Goal: Use online tool/utility

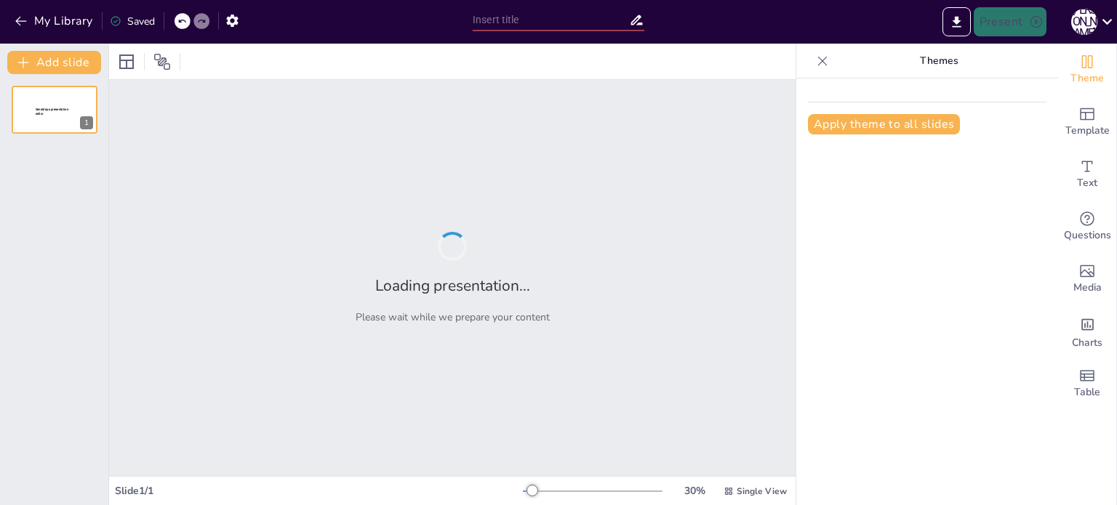
type input "Imported ESTADISTICA AVANZADA - ANÁLISIS DE SUPERVIVENCIA ultima version.pptx"
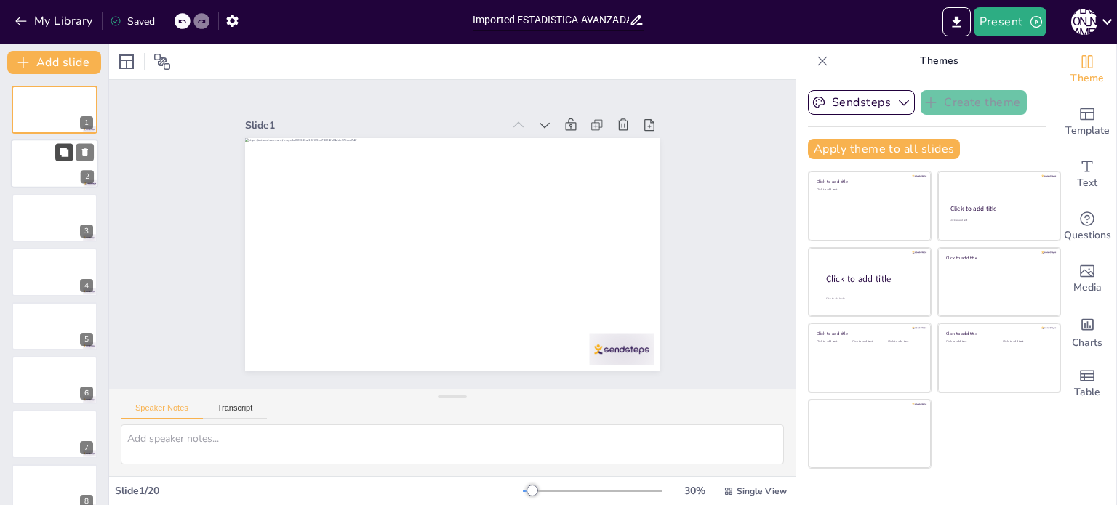
click at [61, 153] on icon at bounding box center [64, 152] width 9 height 9
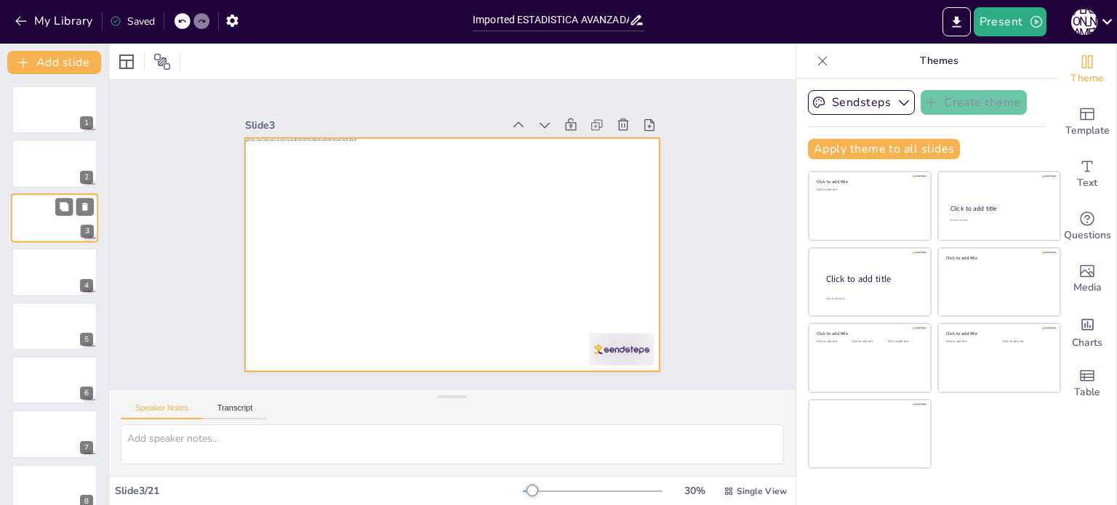
click at [58, 221] on div at bounding box center [54, 217] width 87 height 49
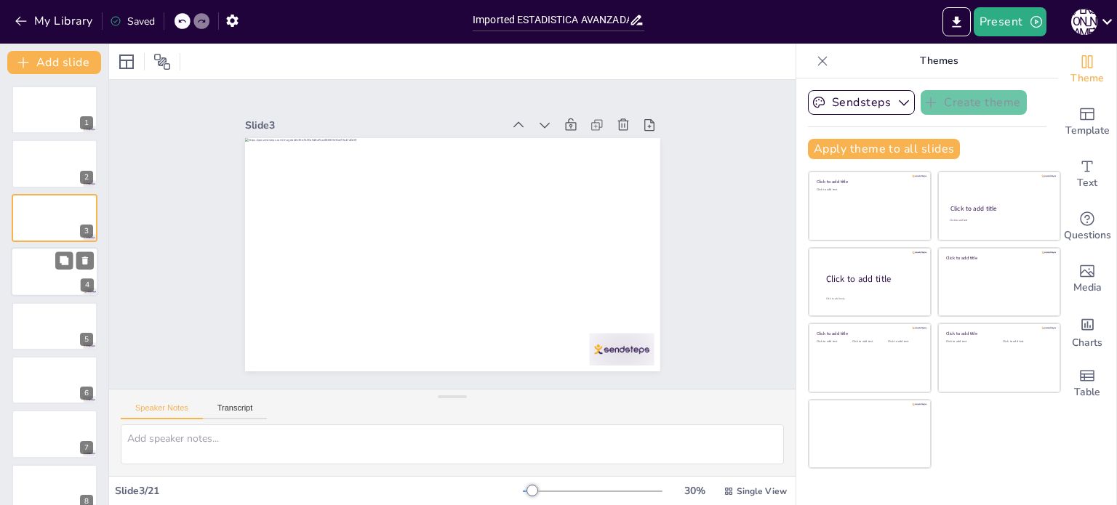
click at [64, 281] on div at bounding box center [54, 271] width 87 height 49
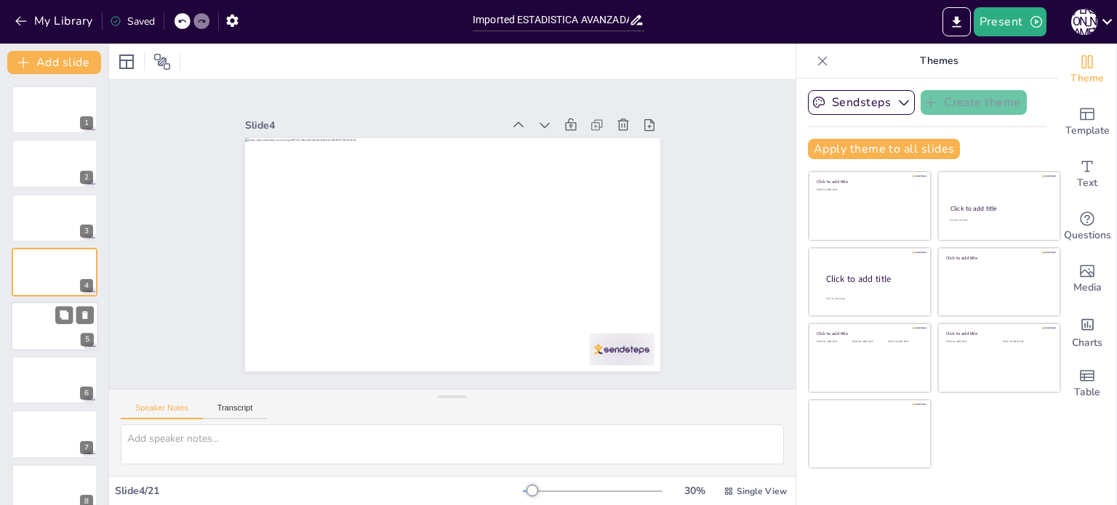
click at [60, 334] on div at bounding box center [54, 326] width 87 height 49
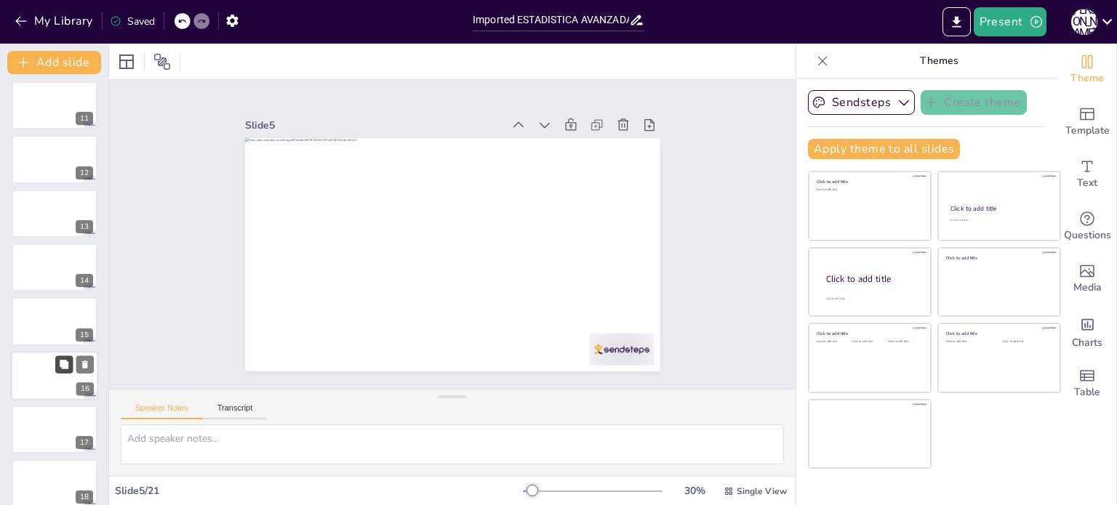
scroll to position [721, 0]
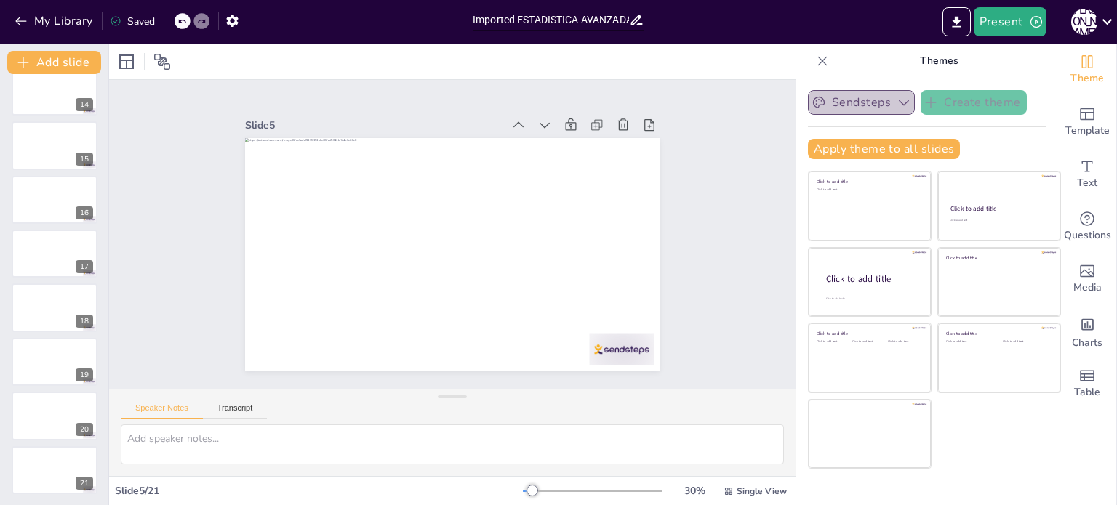
click at [843, 106] on button "Sendsteps" at bounding box center [861, 102] width 107 height 25
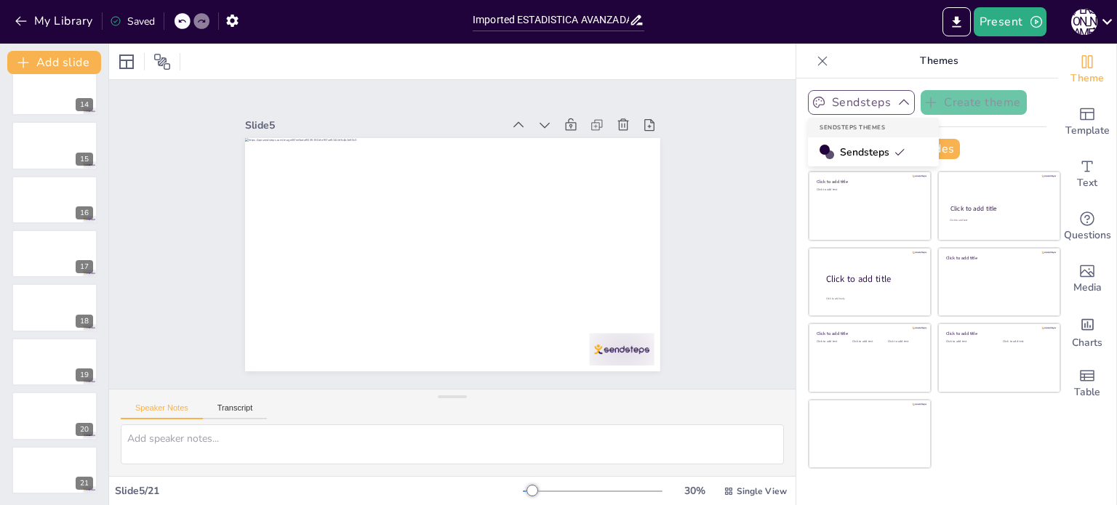
click at [843, 106] on button "Sendsteps" at bounding box center [861, 102] width 107 height 25
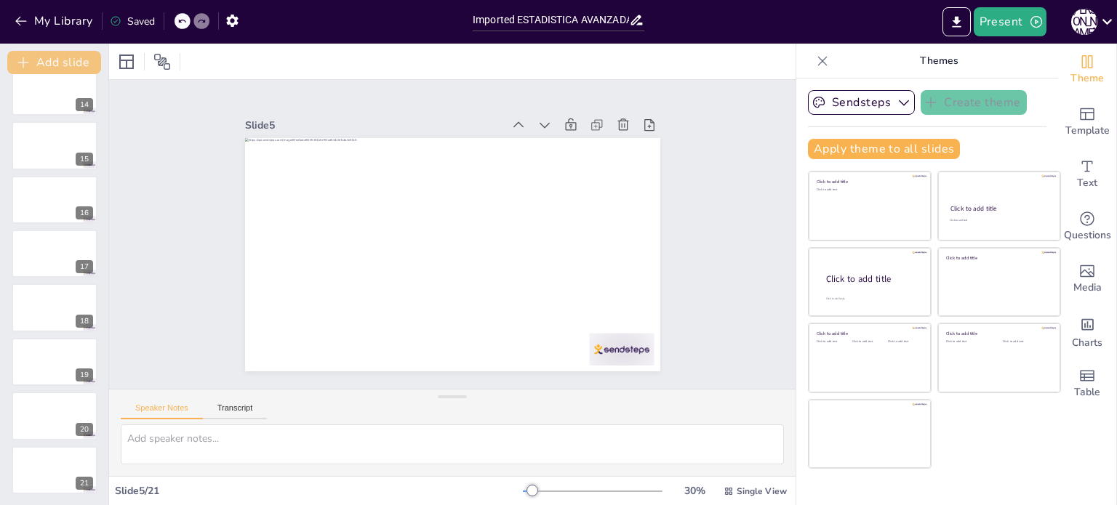
click at [58, 62] on button "Add slide" at bounding box center [54, 62] width 94 height 23
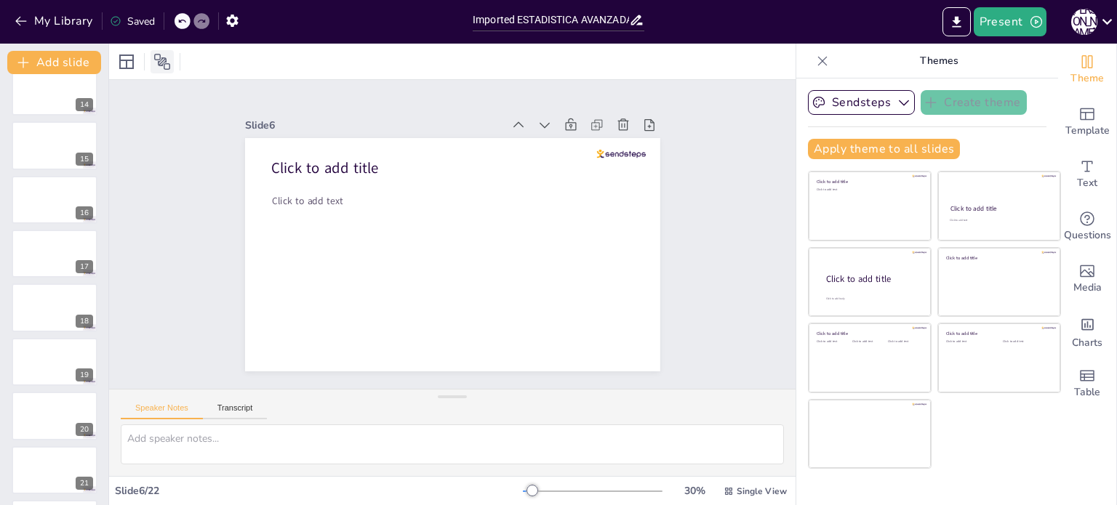
click at [156, 60] on icon at bounding box center [161, 61] width 17 height 17
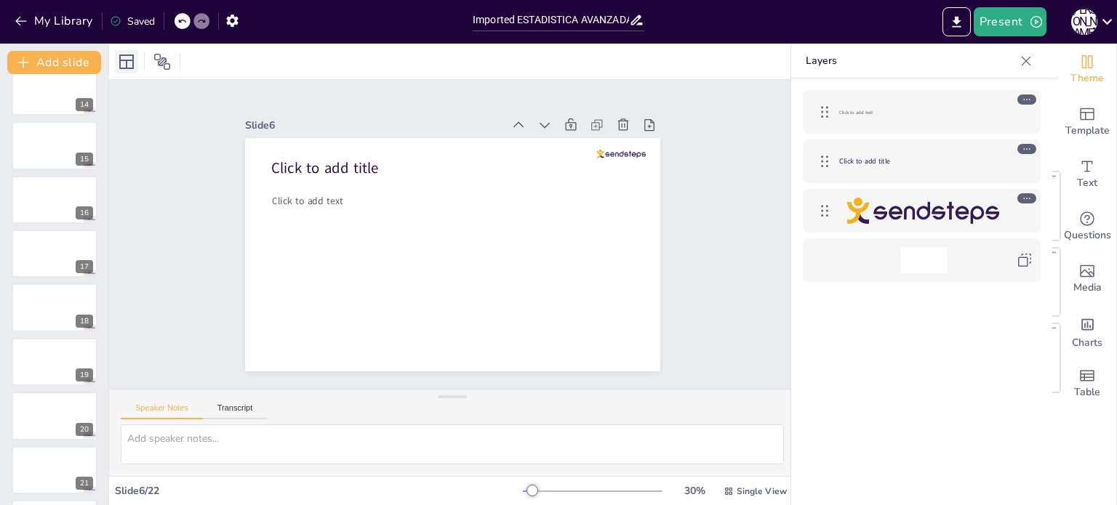
click at [122, 60] on icon at bounding box center [126, 61] width 17 height 17
click at [163, 57] on icon at bounding box center [162, 62] width 16 height 16
click at [1027, 63] on icon at bounding box center [1026, 61] width 15 height 15
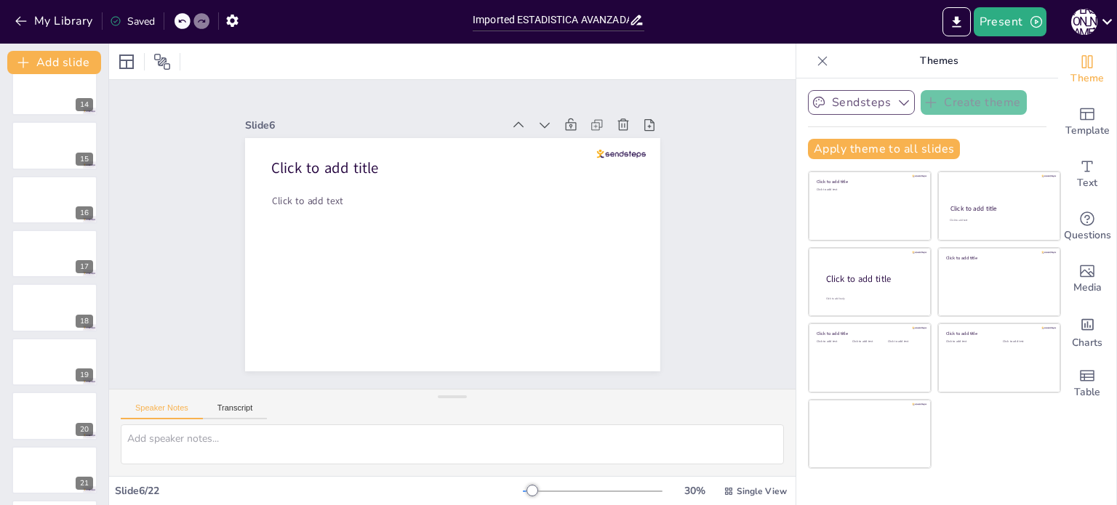
click at [854, 98] on button "Sendsteps" at bounding box center [861, 102] width 107 height 25
